Goal: Task Accomplishment & Management: Manage account settings

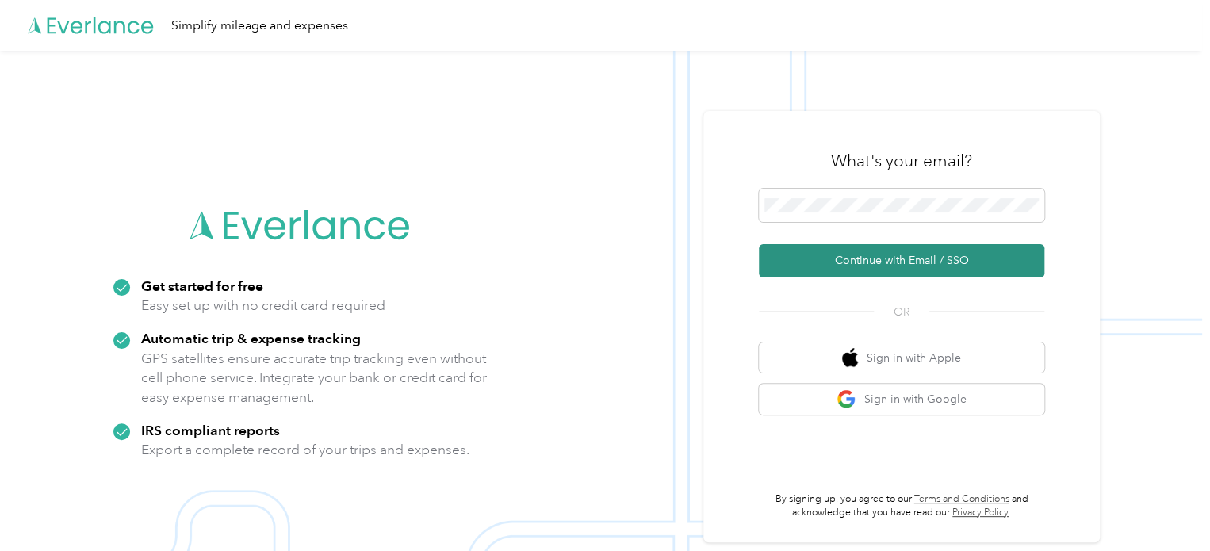
click at [898, 259] on button "Continue with Email / SSO" at bounding box center [901, 260] width 285 height 33
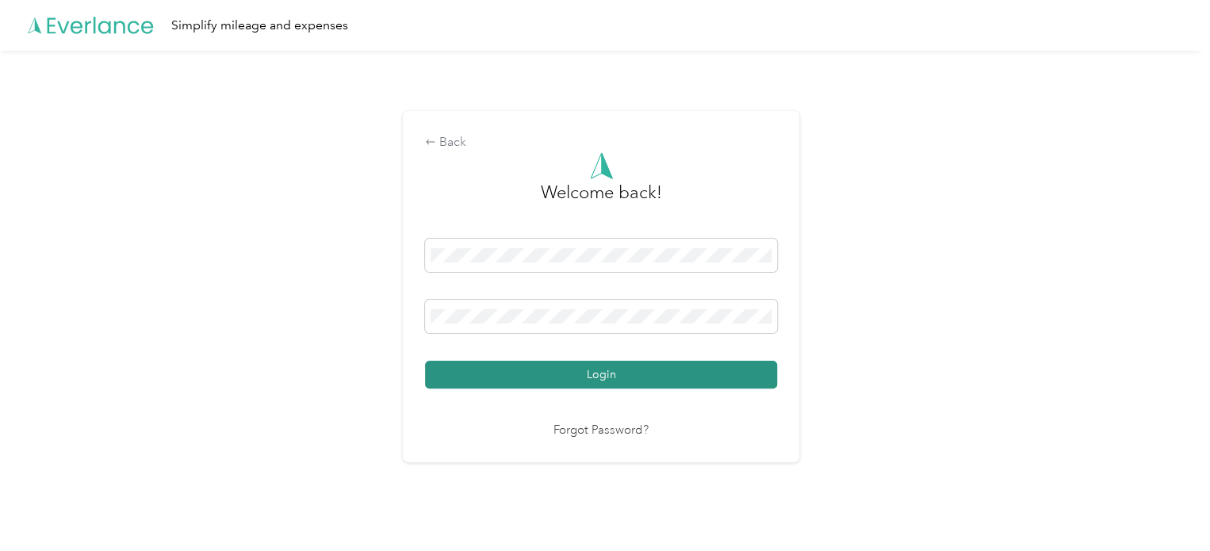
click at [526, 374] on button "Login" at bounding box center [601, 375] width 352 height 28
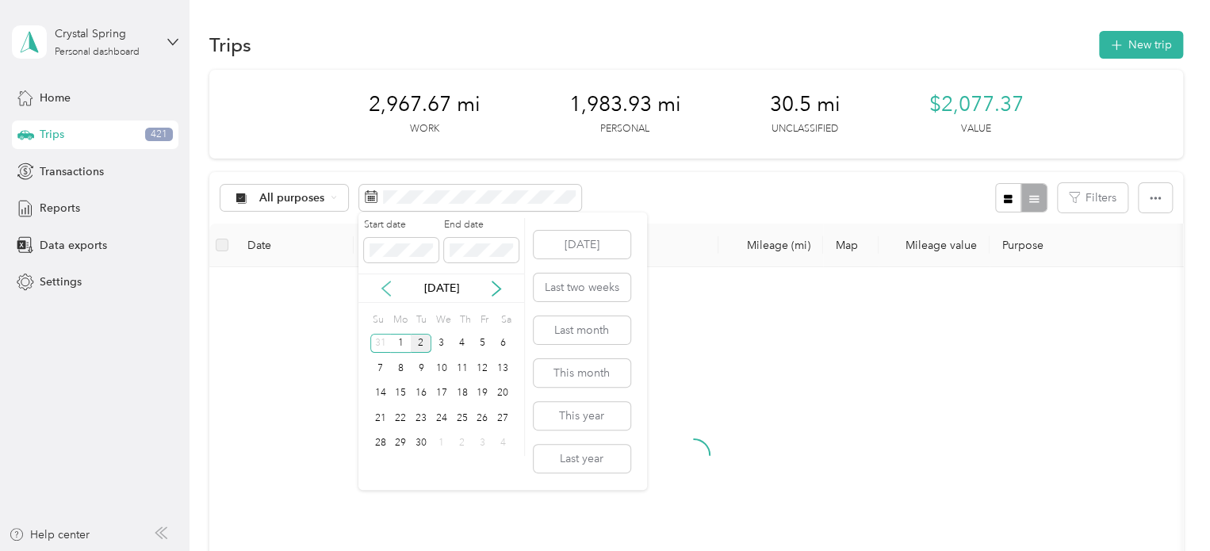
click at [382, 289] on icon at bounding box center [386, 288] width 8 height 14
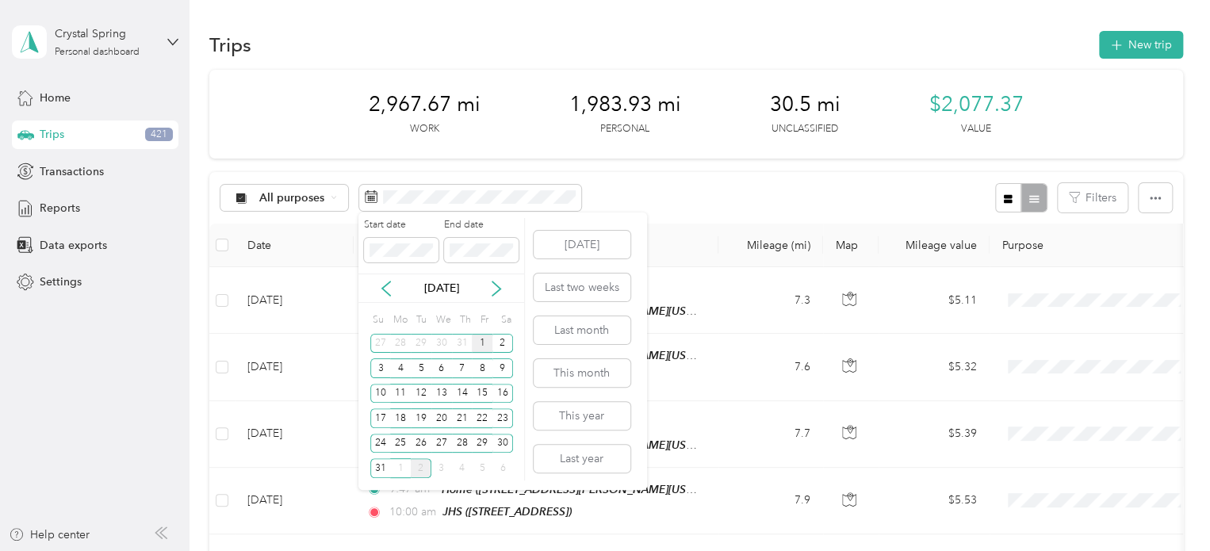
click at [483, 344] on div "1" at bounding box center [482, 344] width 21 height 20
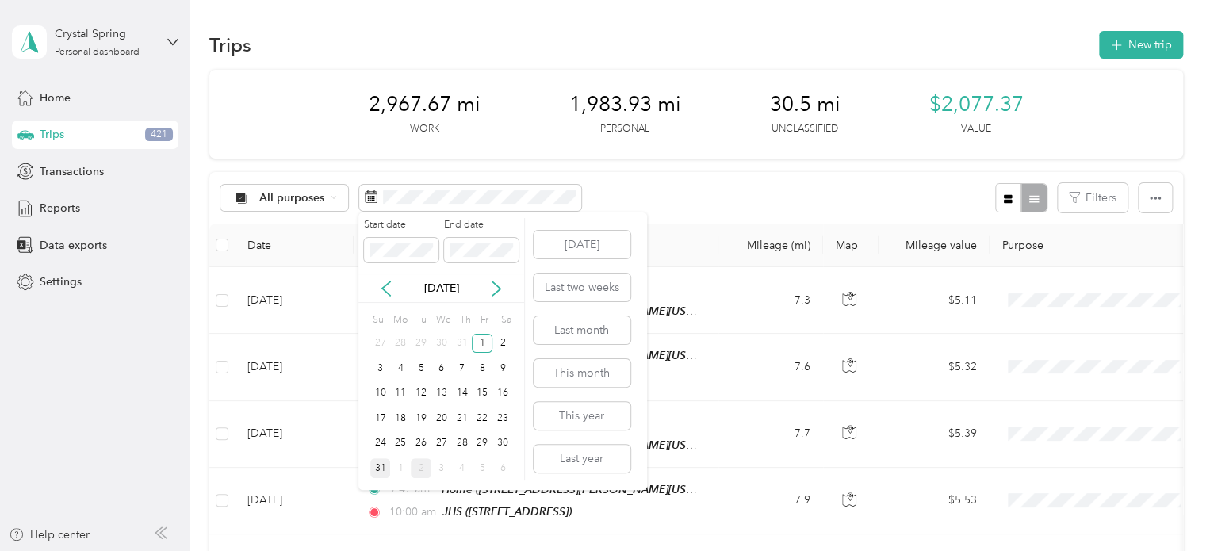
click at [380, 472] on div "31" at bounding box center [380, 468] width 21 height 20
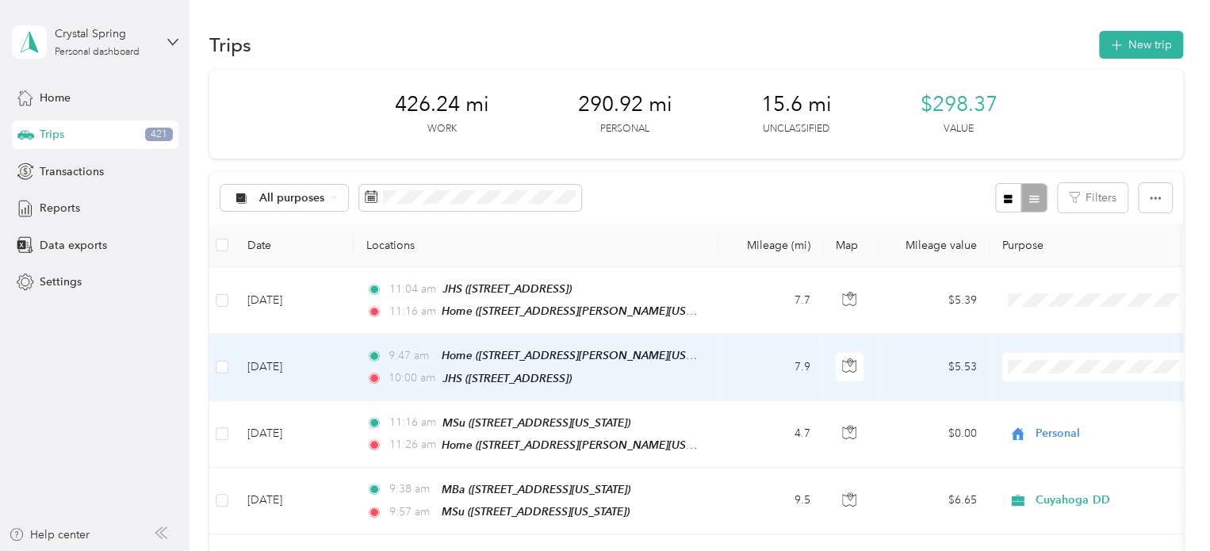
click at [1082, 419] on span "Personal" at bounding box center [1114, 421] width 147 height 17
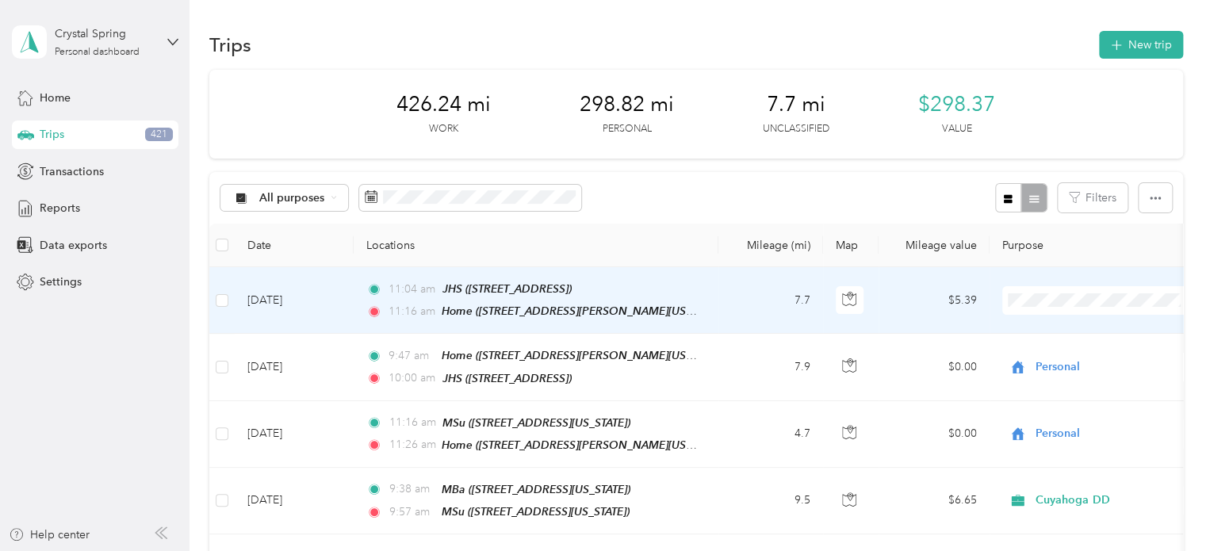
click at [1047, 351] on span "Personal" at bounding box center [1114, 356] width 147 height 17
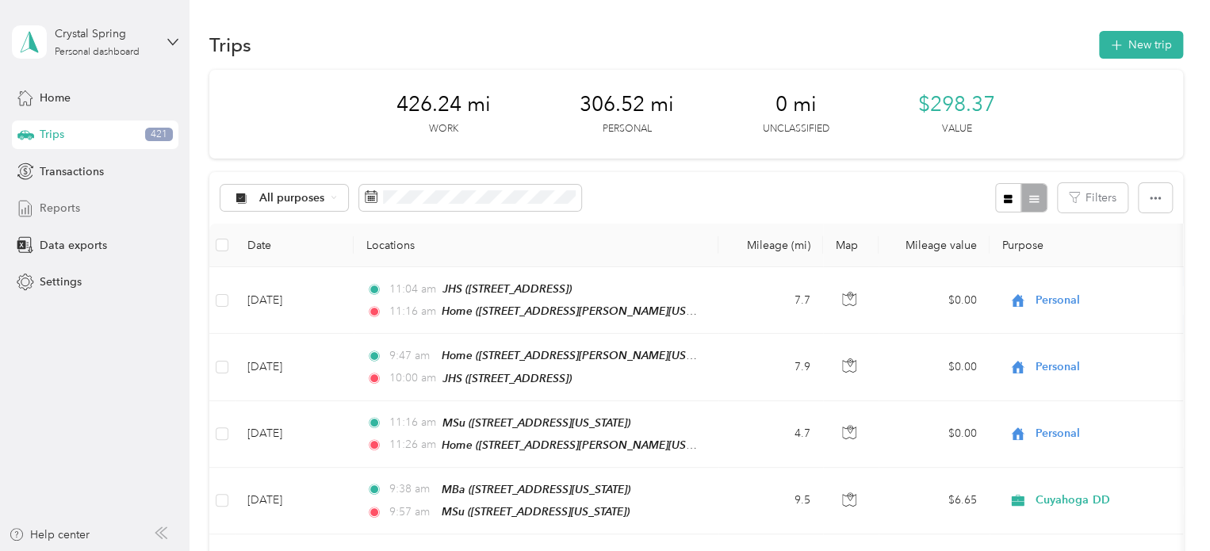
click at [59, 209] on span "Reports" at bounding box center [60, 208] width 40 height 17
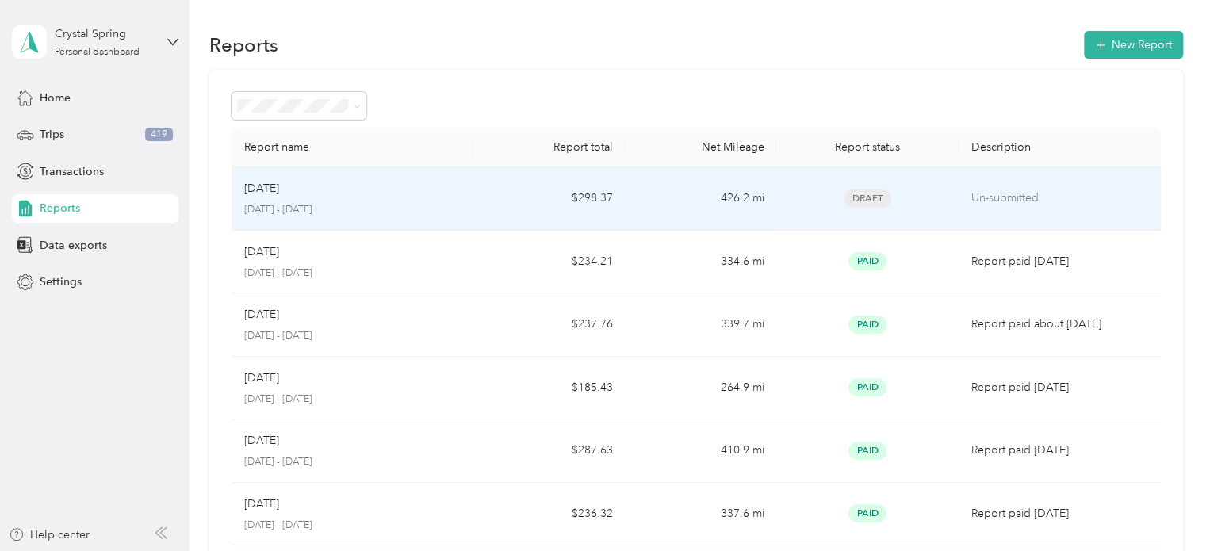
click at [264, 204] on p "[DATE] - [DATE]" at bounding box center [352, 210] width 217 height 14
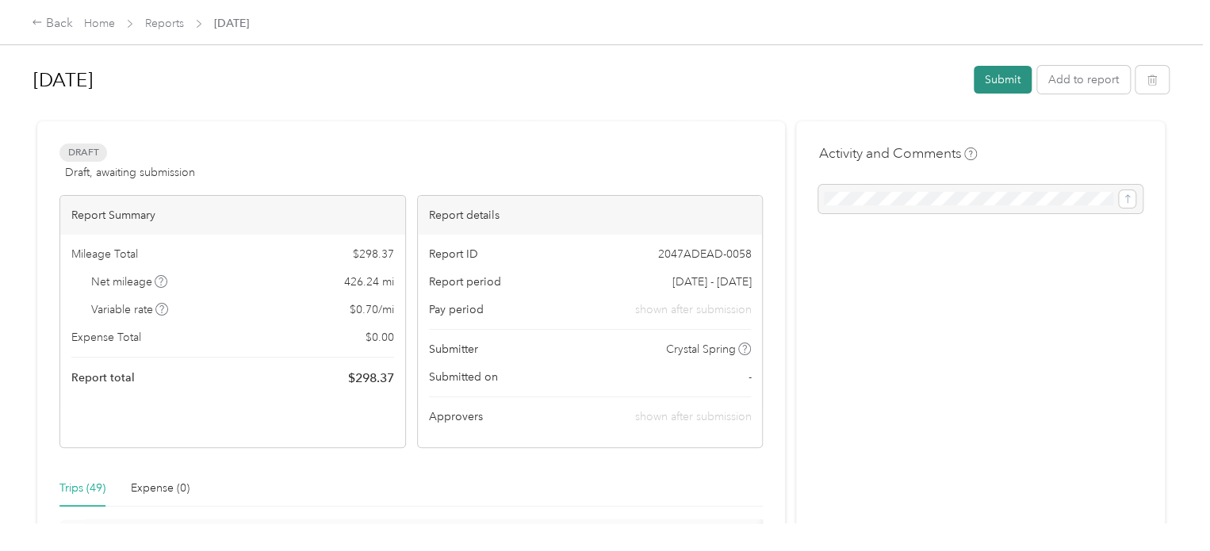
click at [988, 81] on button "Submit" at bounding box center [1003, 80] width 58 height 28
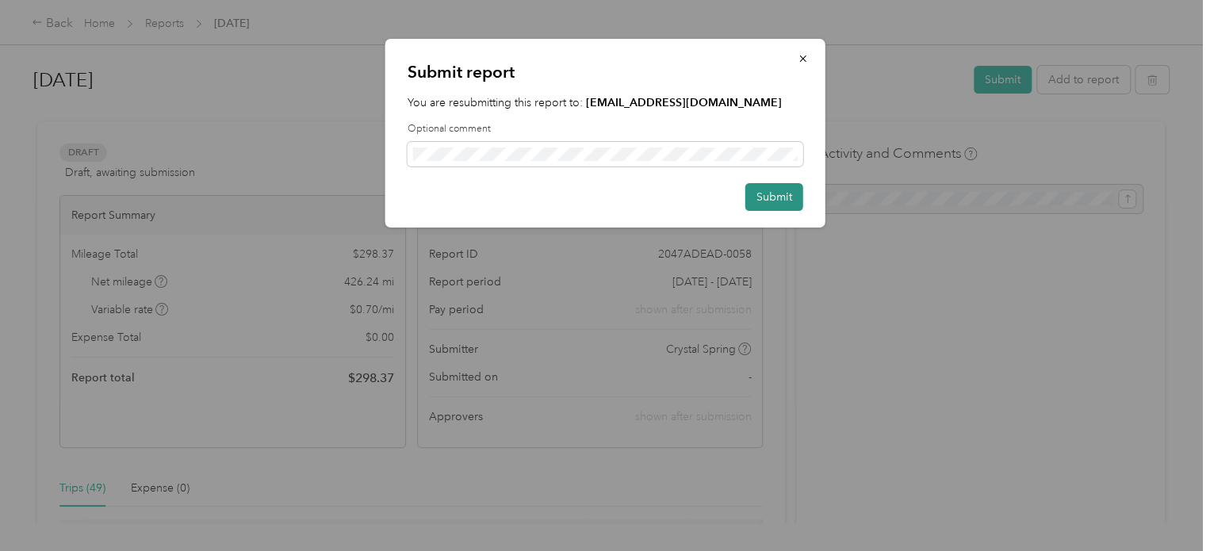
click at [768, 198] on button "Submit" at bounding box center [774, 197] width 58 height 28
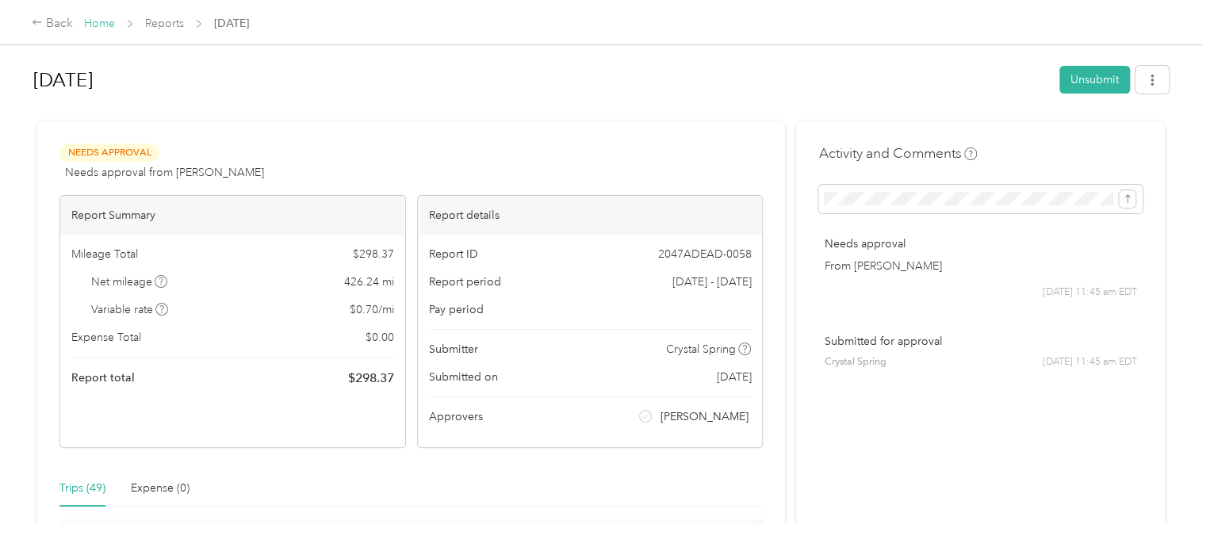
click at [97, 28] on link "Home" at bounding box center [99, 23] width 31 height 13
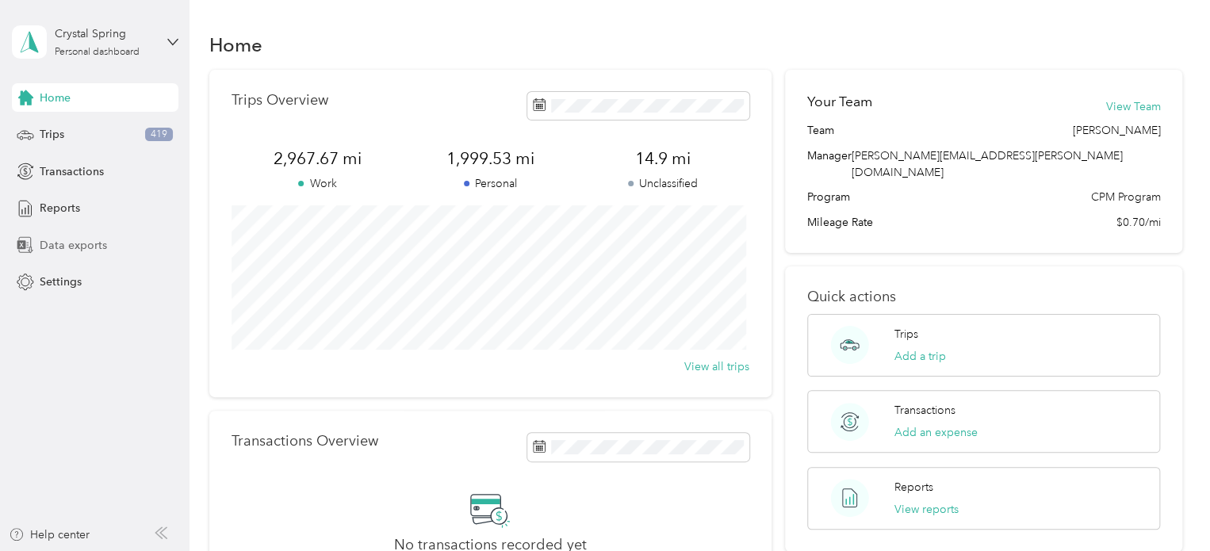
click at [67, 246] on span "Data exports" at bounding box center [73, 245] width 67 height 17
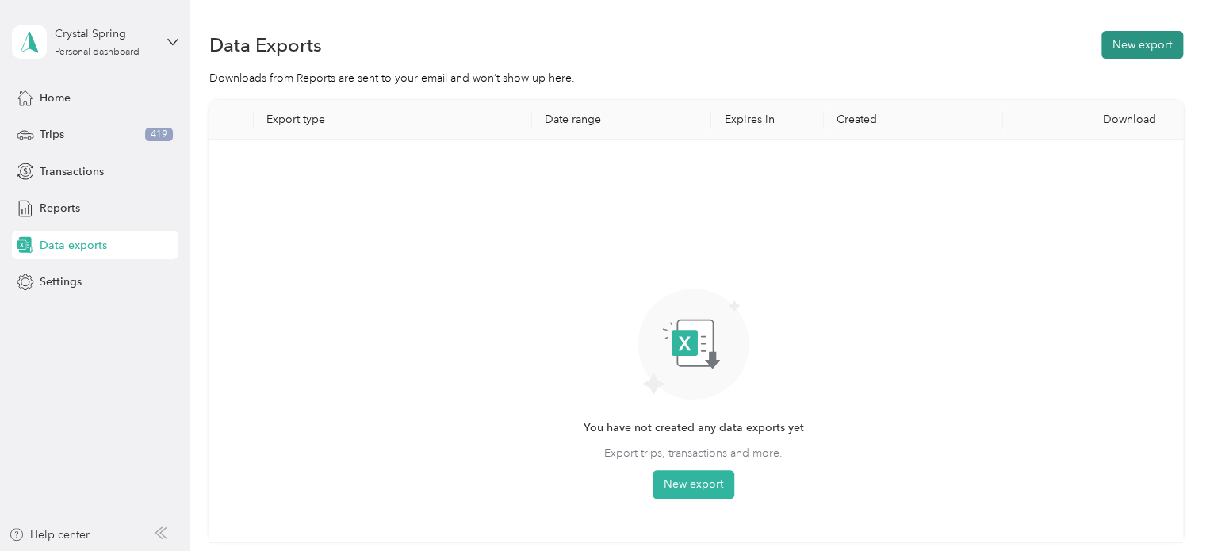
click at [1148, 47] on button "New export" at bounding box center [1142, 45] width 82 height 28
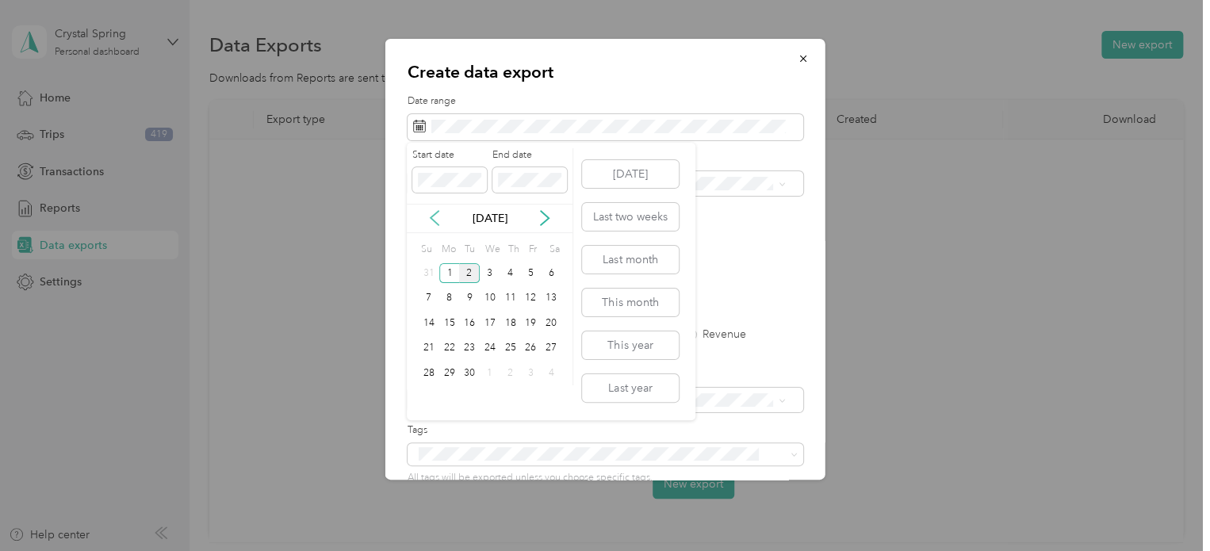
click at [435, 220] on icon at bounding box center [435, 218] width 16 height 16
click at [530, 278] on div "1" at bounding box center [530, 273] width 21 height 20
click at [429, 401] on div "31" at bounding box center [429, 399] width 21 height 20
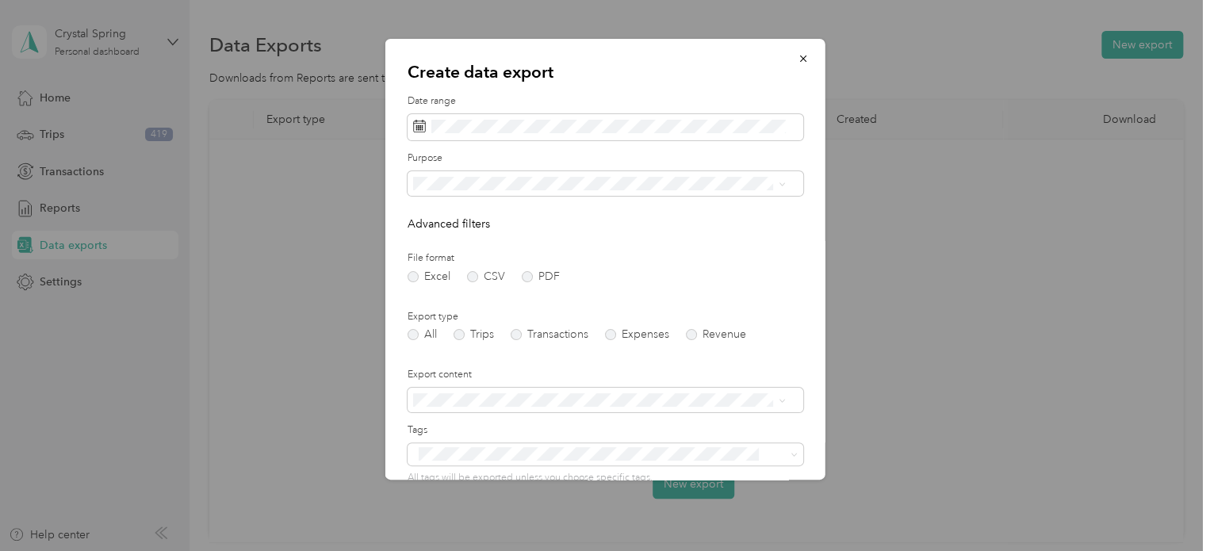
click at [518, 259] on div "Personal" at bounding box center [599, 266] width 362 height 17
click at [527, 277] on label "PDF" at bounding box center [541, 276] width 38 height 11
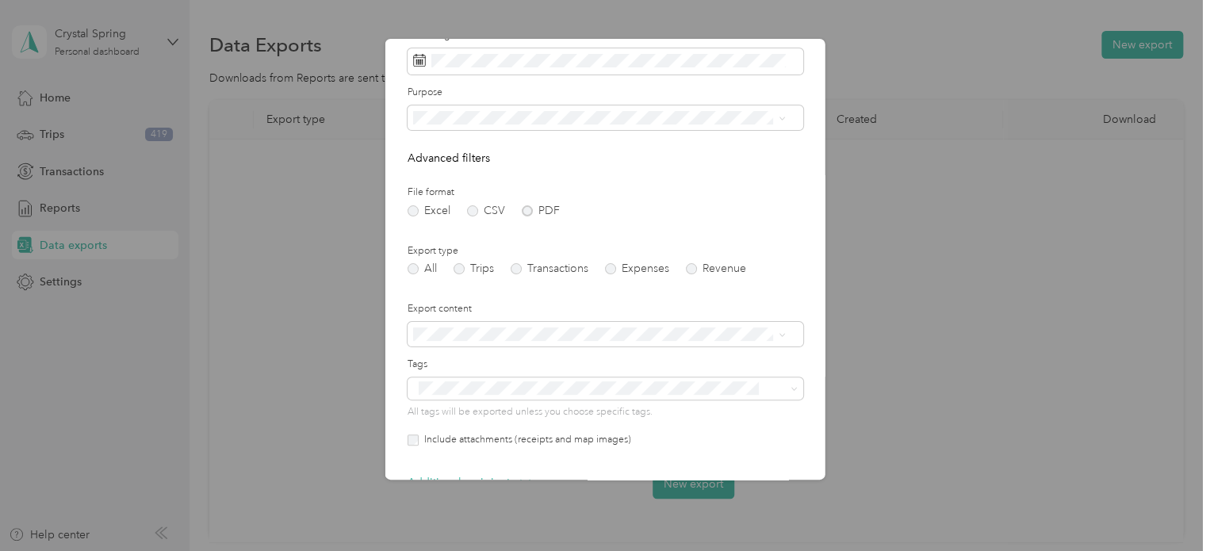
scroll to position [159, 0]
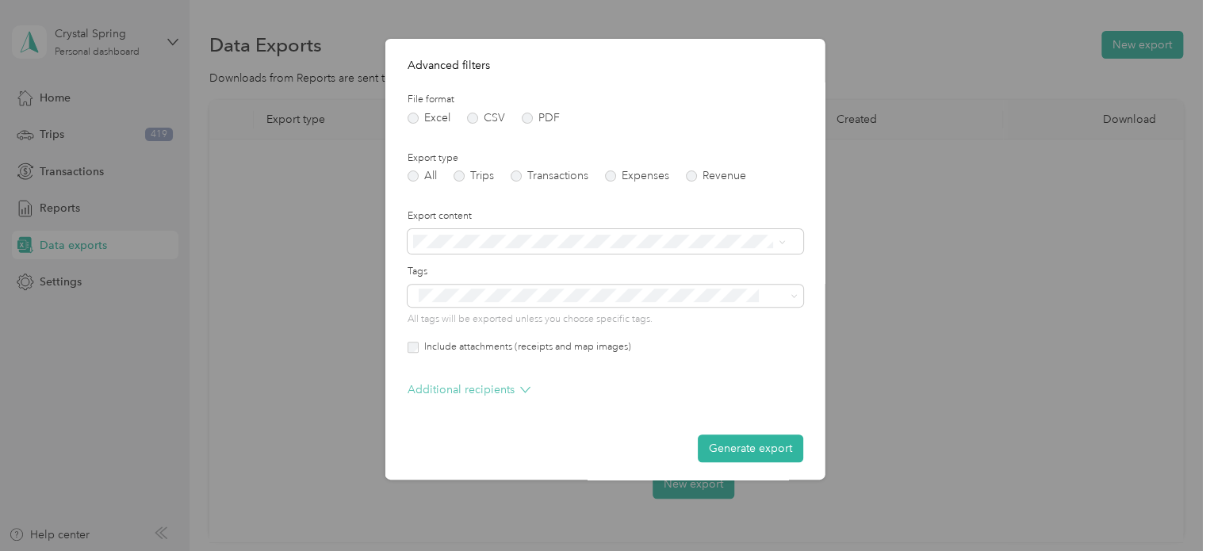
click at [504, 389] on p "Additional recipients" at bounding box center [469, 389] width 123 height 17
click at [706, 385] on div "Additional recipients" at bounding box center [606, 393] width 396 height 25
click at [520, 386] on icon at bounding box center [525, 390] width 10 height 10
click at [684, 392] on div "Additional recipients" at bounding box center [606, 393] width 396 height 25
click at [708, 453] on button "Generate export" at bounding box center [750, 449] width 105 height 28
